Goal: Task Accomplishment & Management: Use online tool/utility

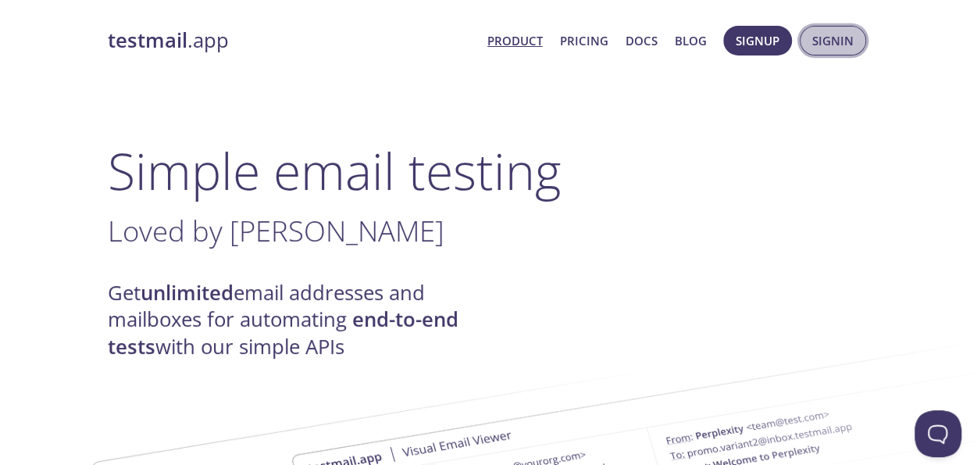
click at [836, 46] on span "Signin" at bounding box center [833, 40] width 41 height 20
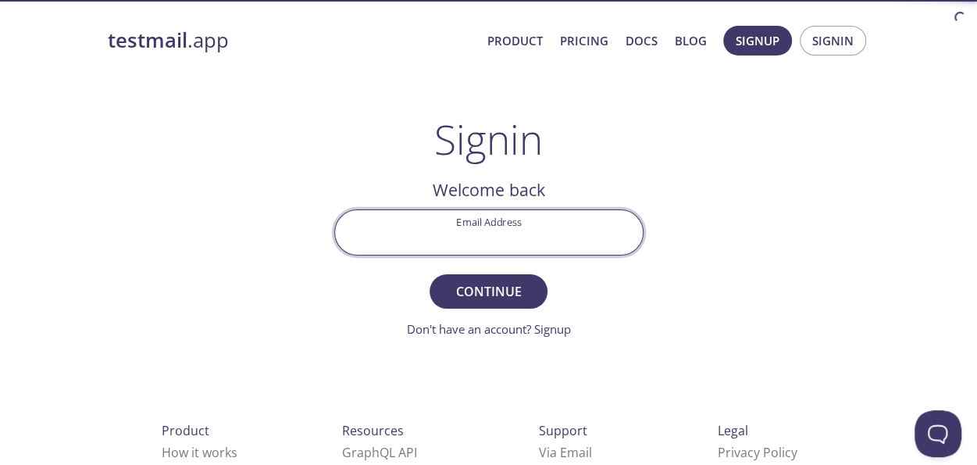
click at [486, 231] on input "Email Address" at bounding box center [489, 232] width 308 height 45
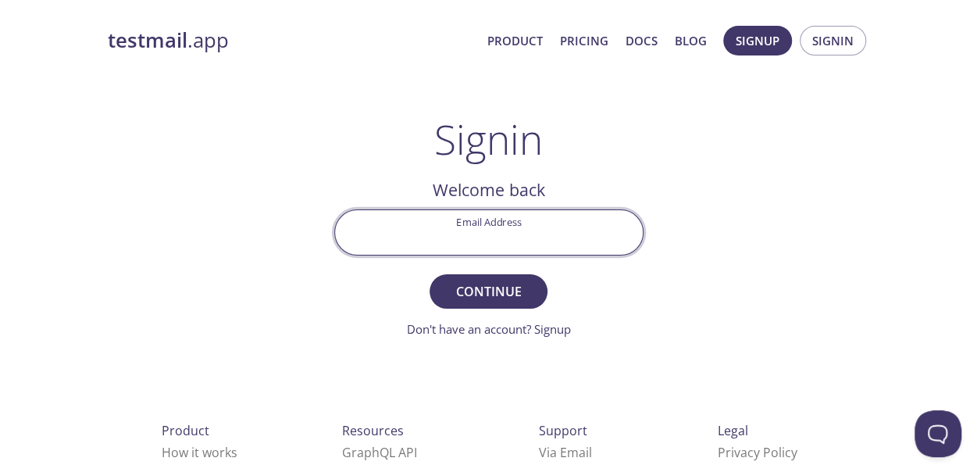
type input "[EMAIL_ADDRESS][DOMAIN_NAME]"
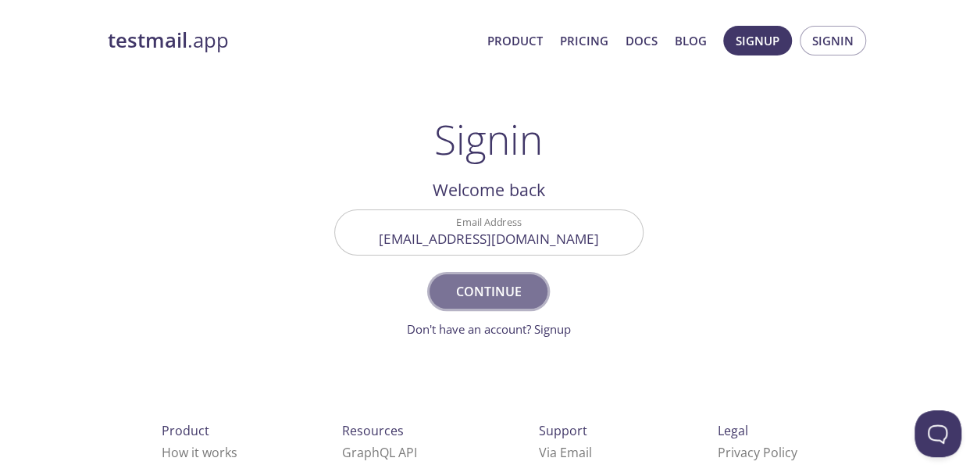
click at [461, 287] on span "Continue" at bounding box center [488, 291] width 83 height 22
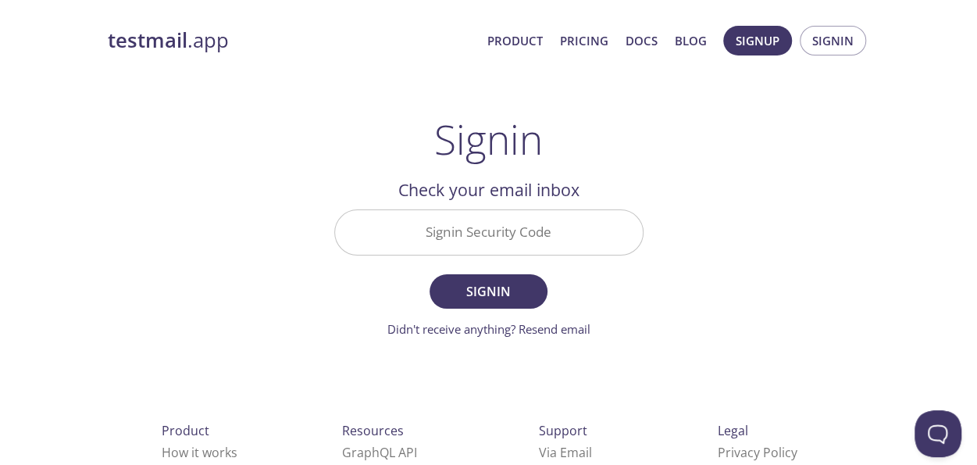
click at [450, 239] on input "Signin Security Code" at bounding box center [489, 232] width 308 height 45
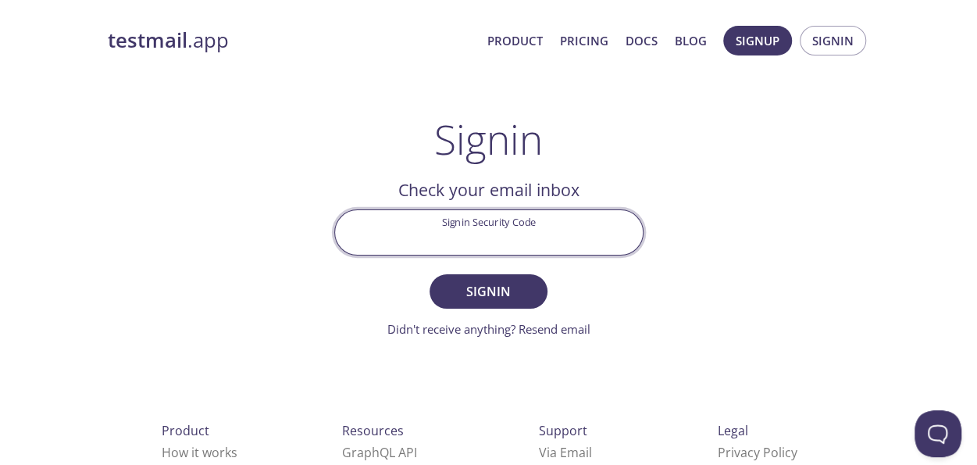
paste input "HNJ6BMW"
type input "HNJ6BMW"
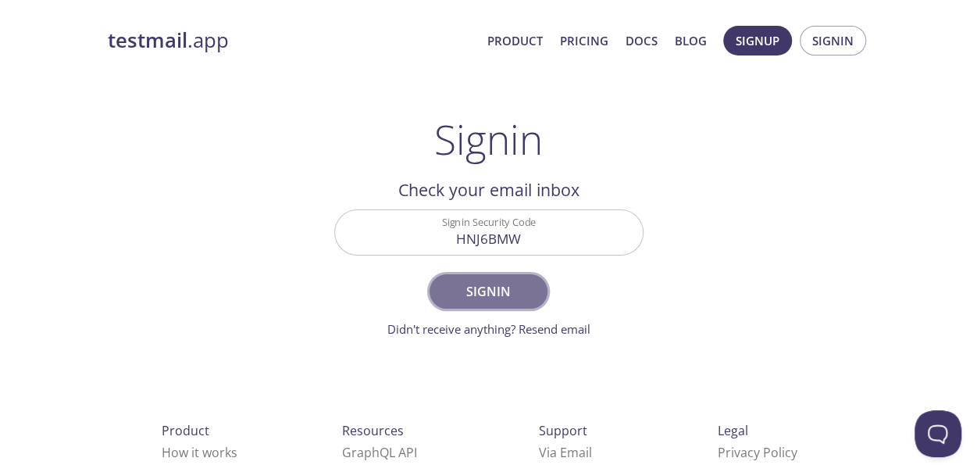
click at [488, 290] on span "Signin" at bounding box center [488, 291] width 83 height 22
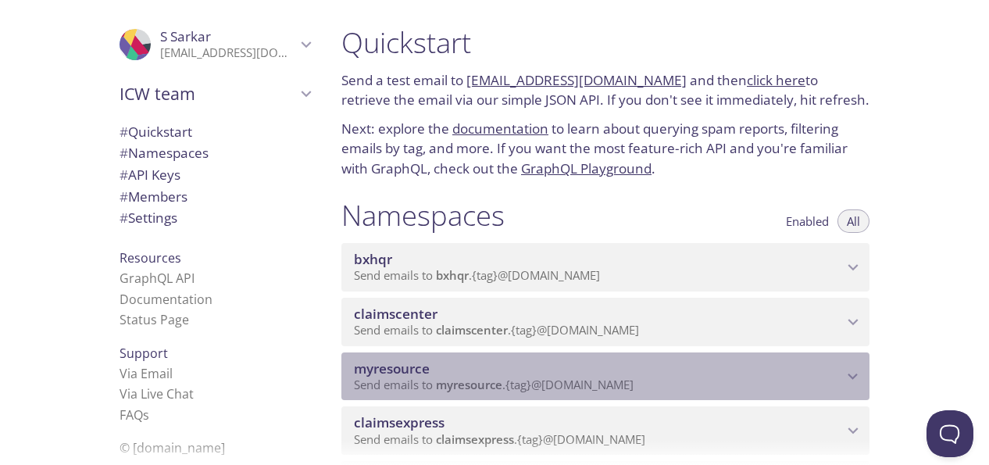
click at [843, 373] on icon "myresource namespace" at bounding box center [853, 376] width 20 height 20
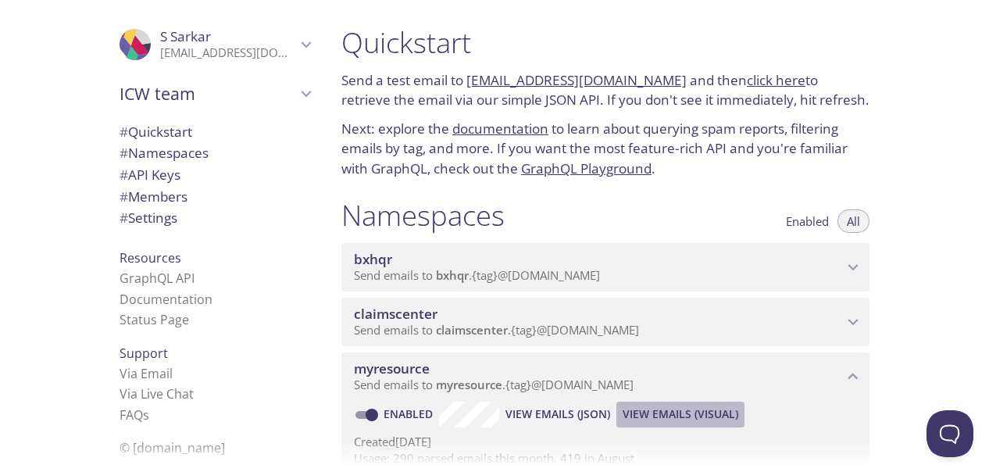
click at [715, 416] on span "View Emails (Visual)" at bounding box center [681, 414] width 116 height 19
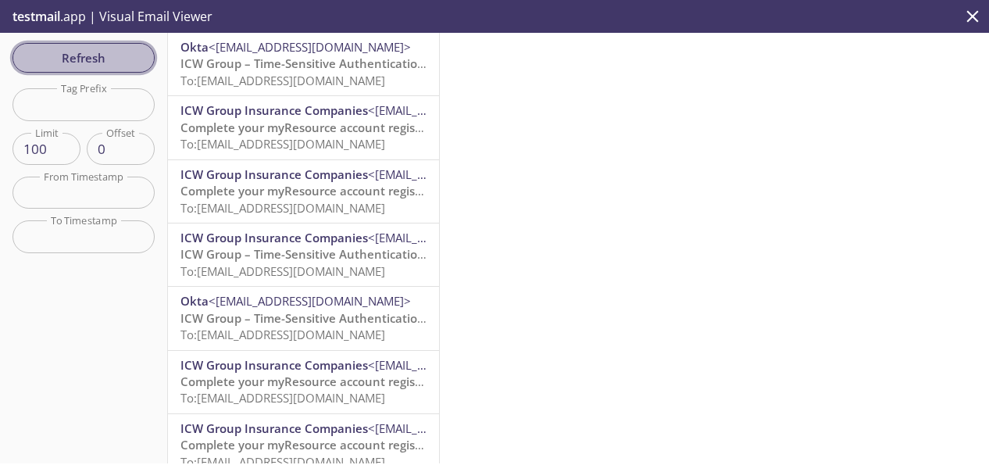
click at [85, 66] on span "Refresh" at bounding box center [83, 58] width 117 height 20
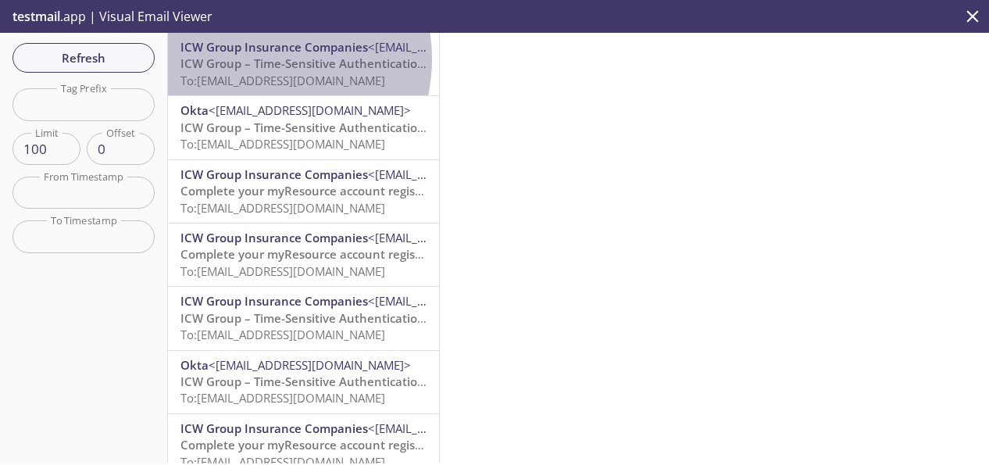
click at [249, 59] on span "ICW Group – Time-Sensitive Authentication Code" at bounding box center [318, 63] width 277 height 16
